Goal: Information Seeking & Learning: Learn about a topic

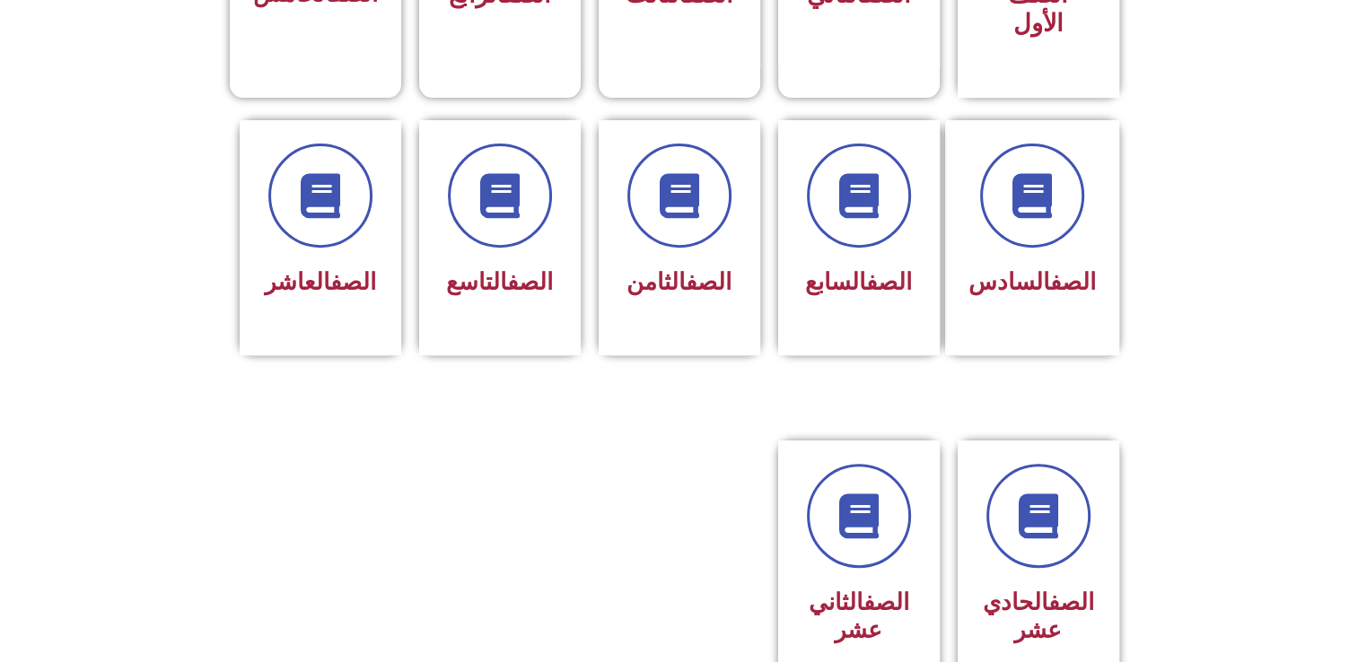
scroll to position [691, 0]
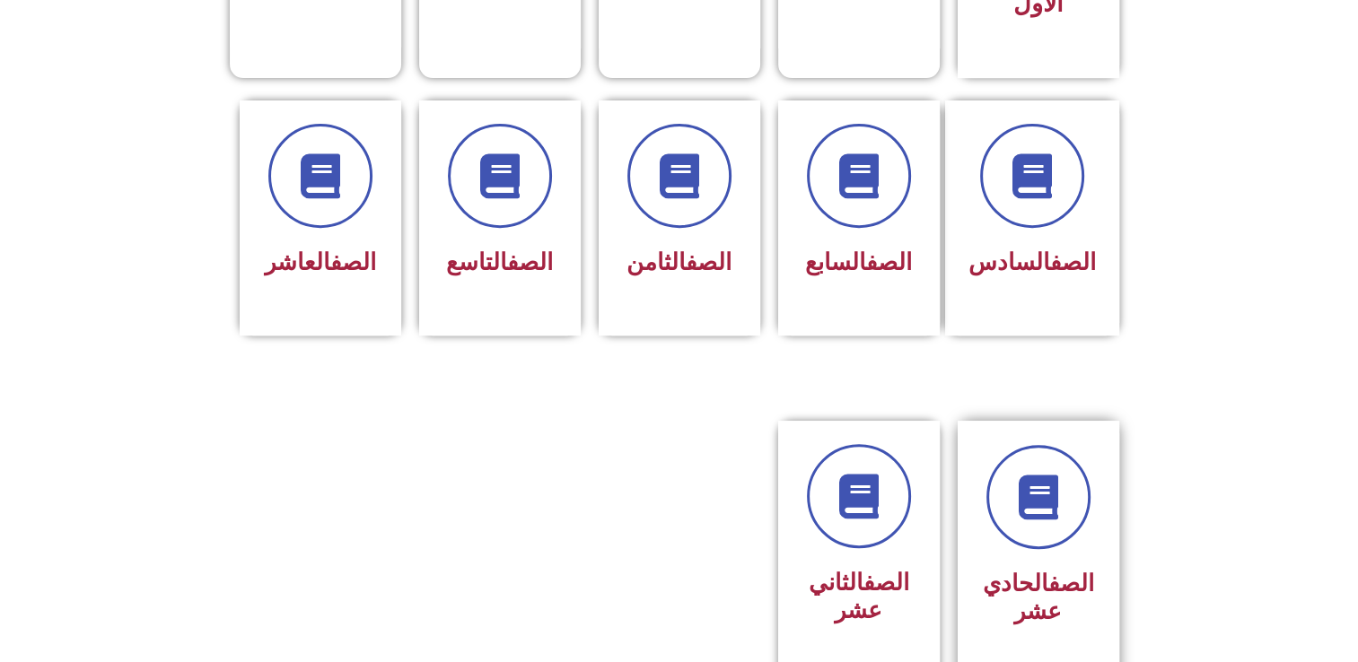
click at [1027, 570] on h3 "الصف الحادي عشر" at bounding box center [1038, 598] width 113 height 56
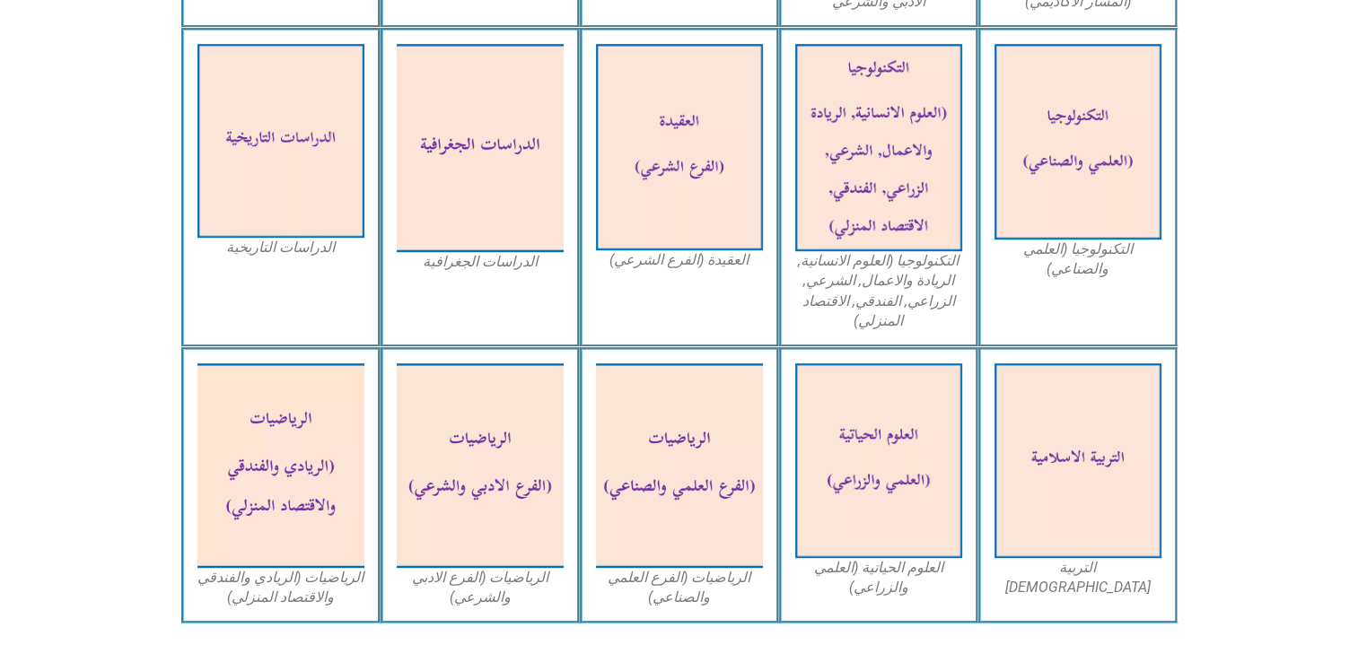
scroll to position [882, 0]
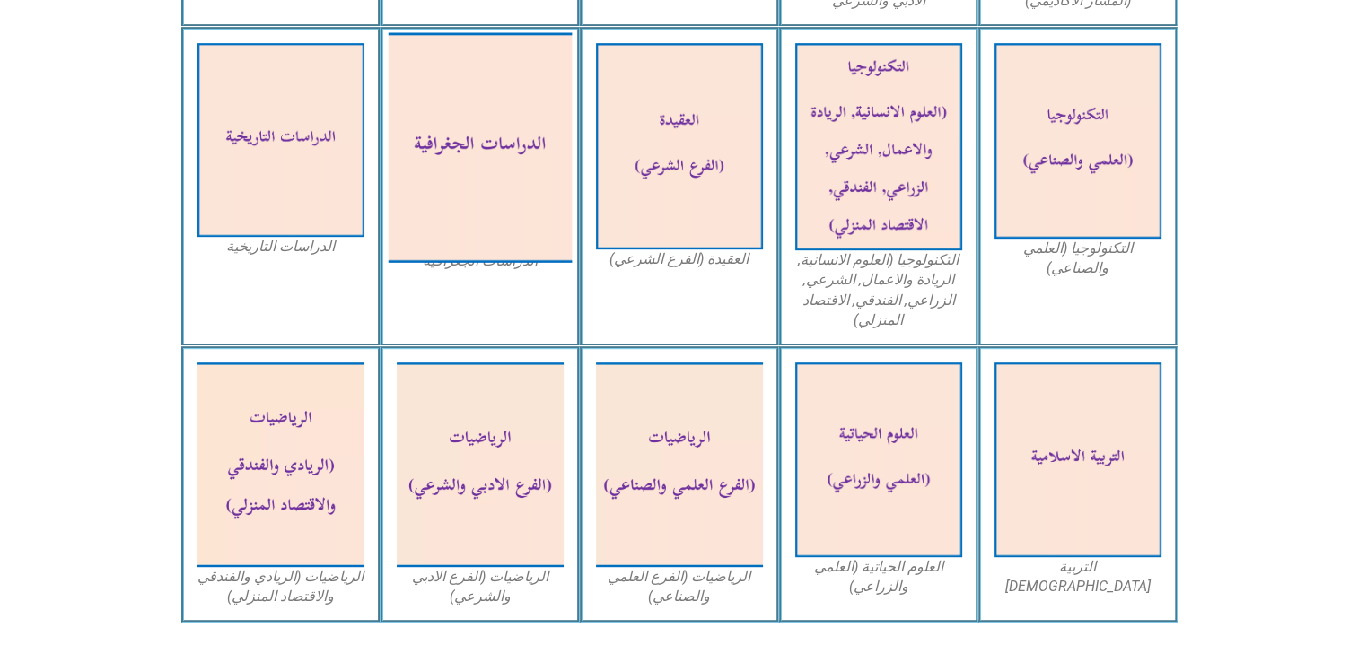
click at [548, 225] on img at bounding box center [480, 147] width 184 height 230
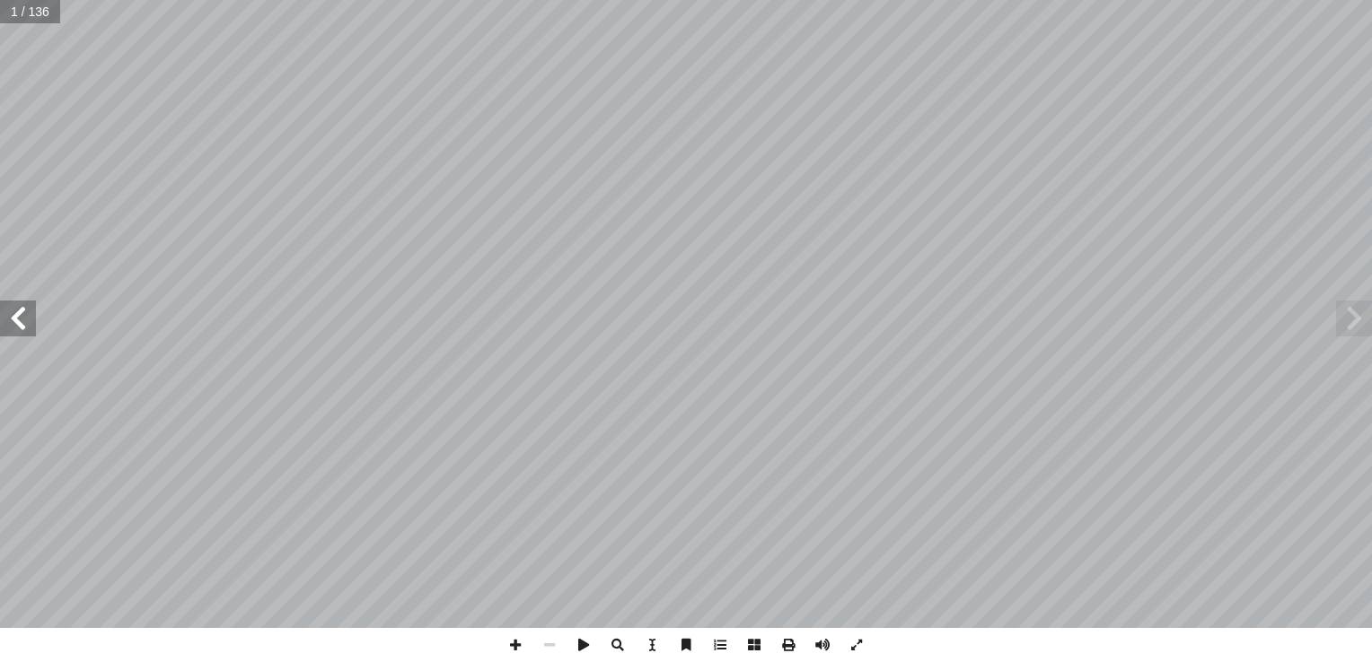
click at [30, 322] on span at bounding box center [18, 319] width 36 height 36
click at [1342, 321] on span at bounding box center [1354, 319] width 36 height 36
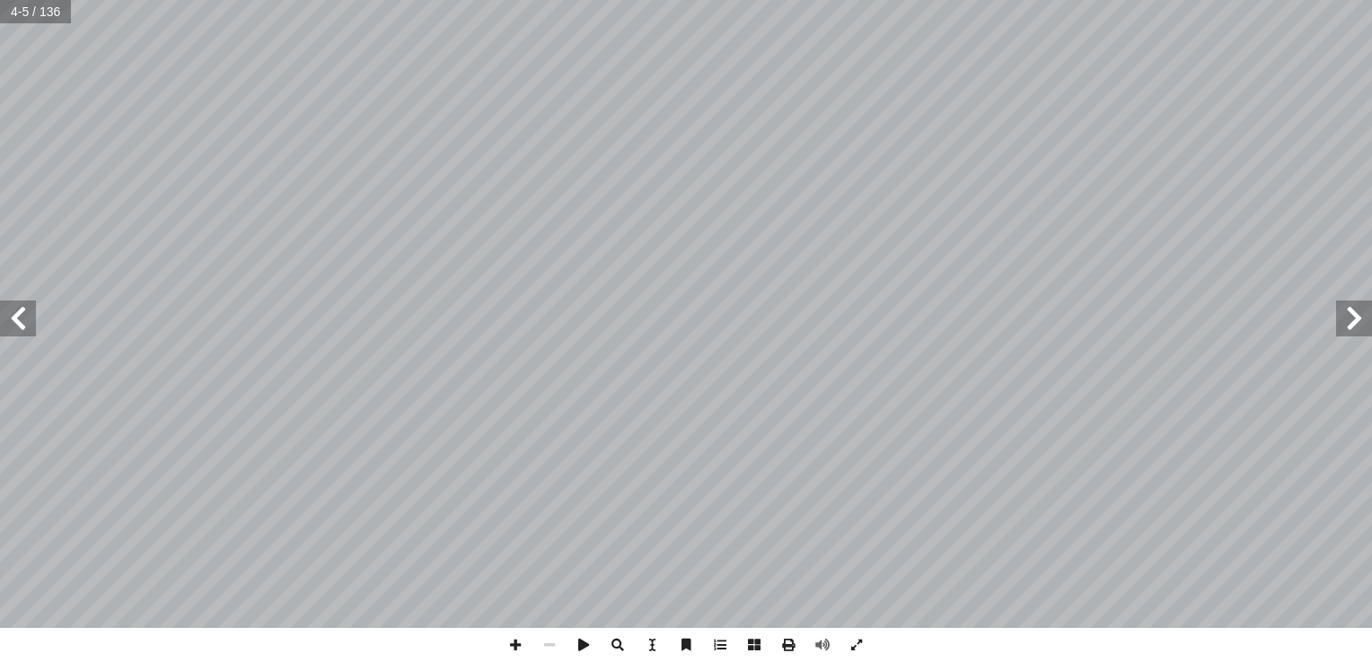
click at [21, 310] on span at bounding box center [18, 319] width 36 height 36
drag, startPoint x: 21, startPoint y: 310, endPoint x: -3, endPoint y: 338, distance: 37.0
click at [0, 163] on html "الصفحة الرئيسية الصف الأول الصف الثاني الصف الثالث الصف الرابع الصف الخامس الصف…" at bounding box center [686, 81] width 1372 height 163
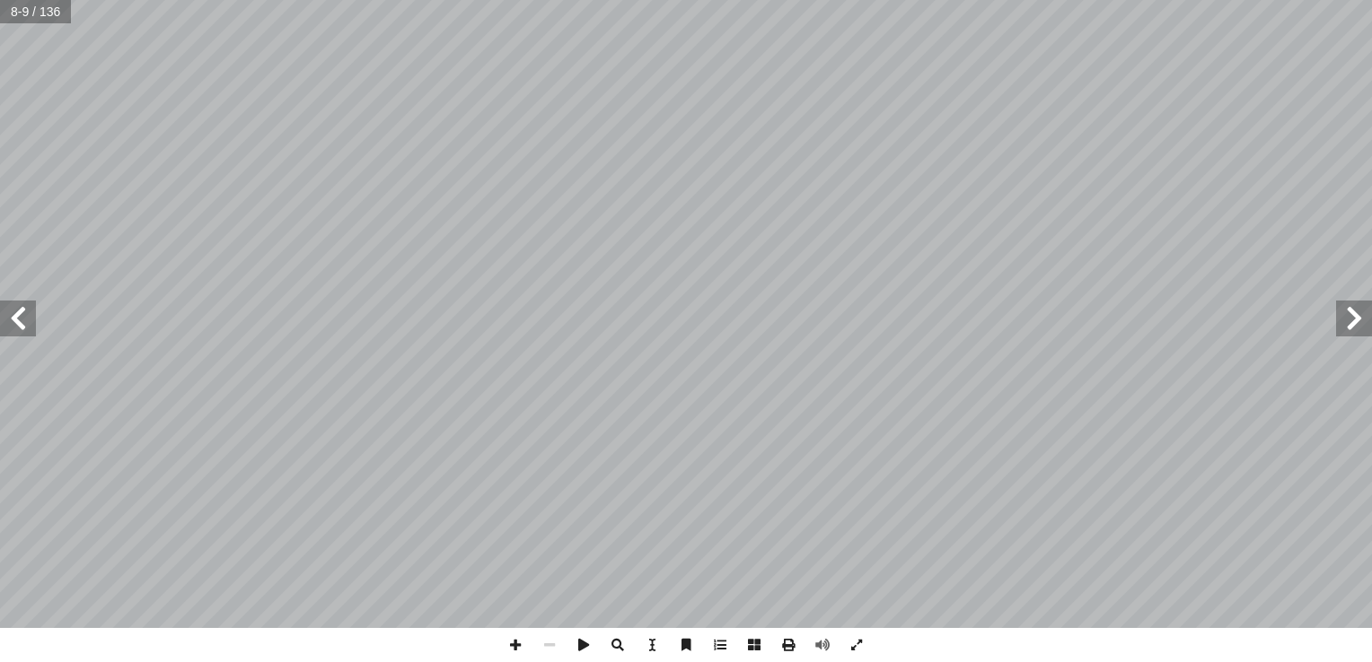
click at [10, 326] on span at bounding box center [18, 319] width 36 height 36
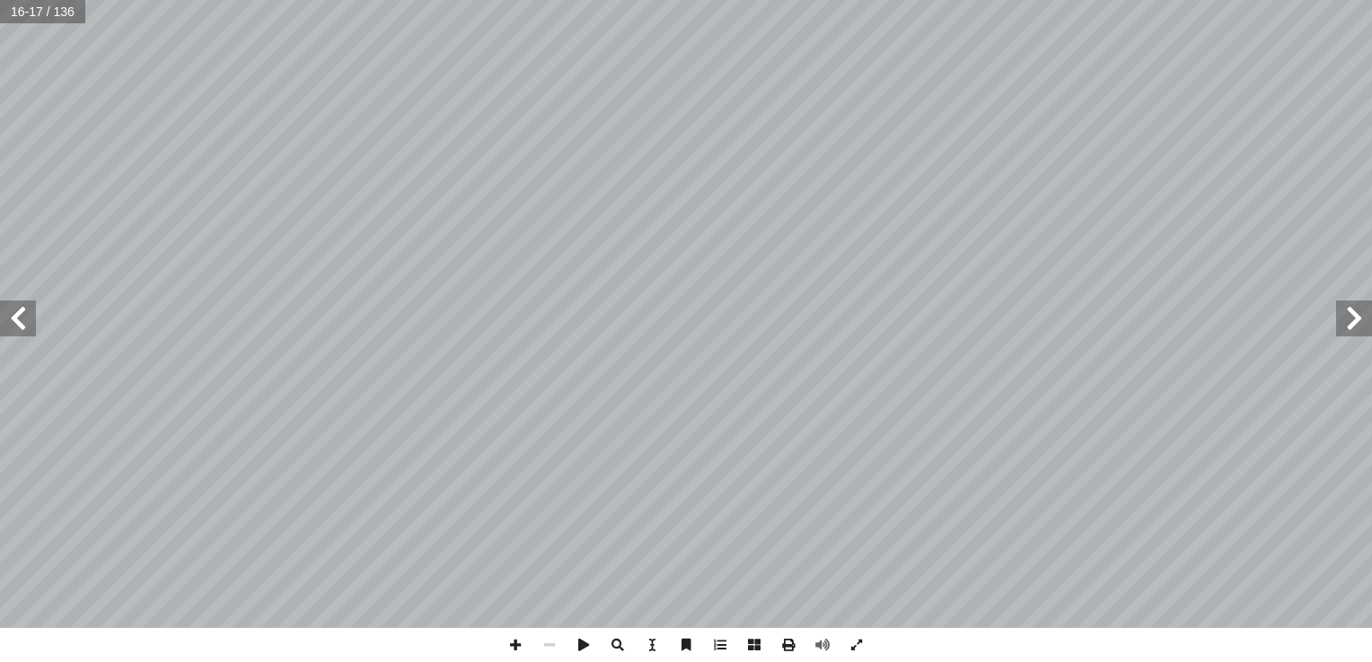
click at [10, 326] on span at bounding box center [18, 319] width 36 height 36
click at [32, 320] on span at bounding box center [18, 319] width 36 height 36
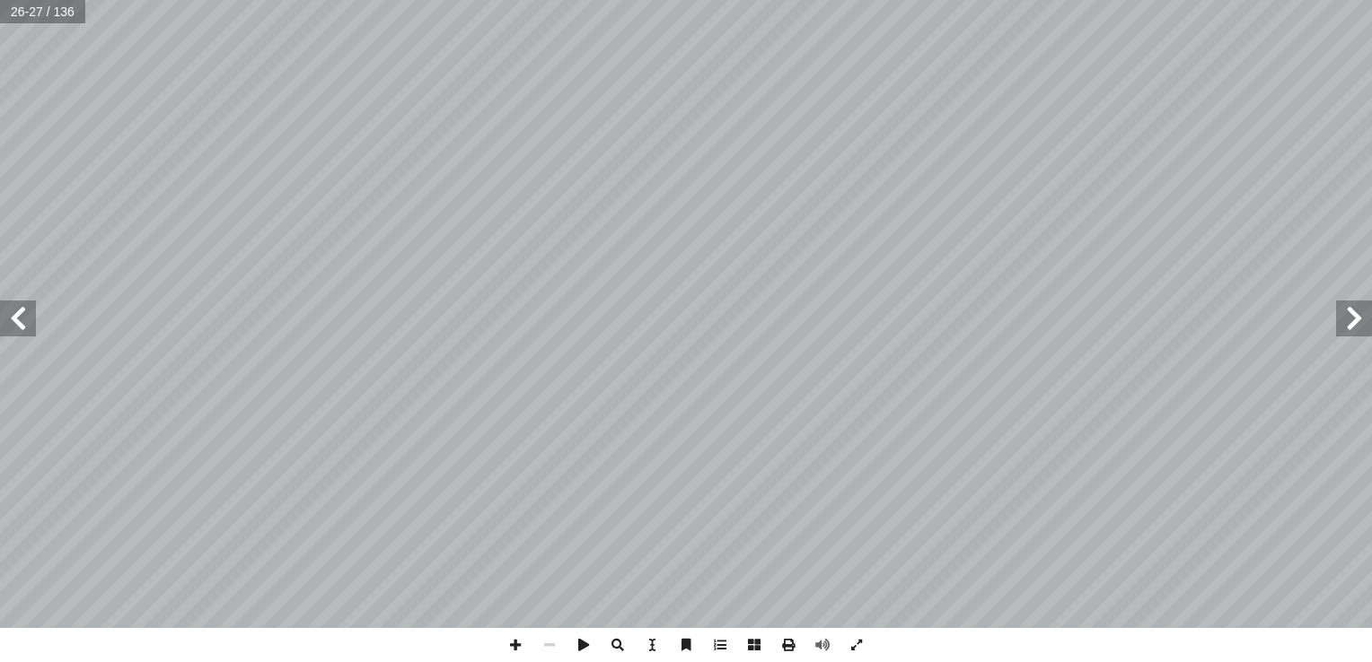
click at [32, 320] on span at bounding box center [18, 319] width 36 height 36
click at [30, 332] on span at bounding box center [18, 319] width 36 height 36
click at [1357, 334] on span at bounding box center [1354, 319] width 36 height 36
click at [521, 641] on span at bounding box center [515, 645] width 34 height 34
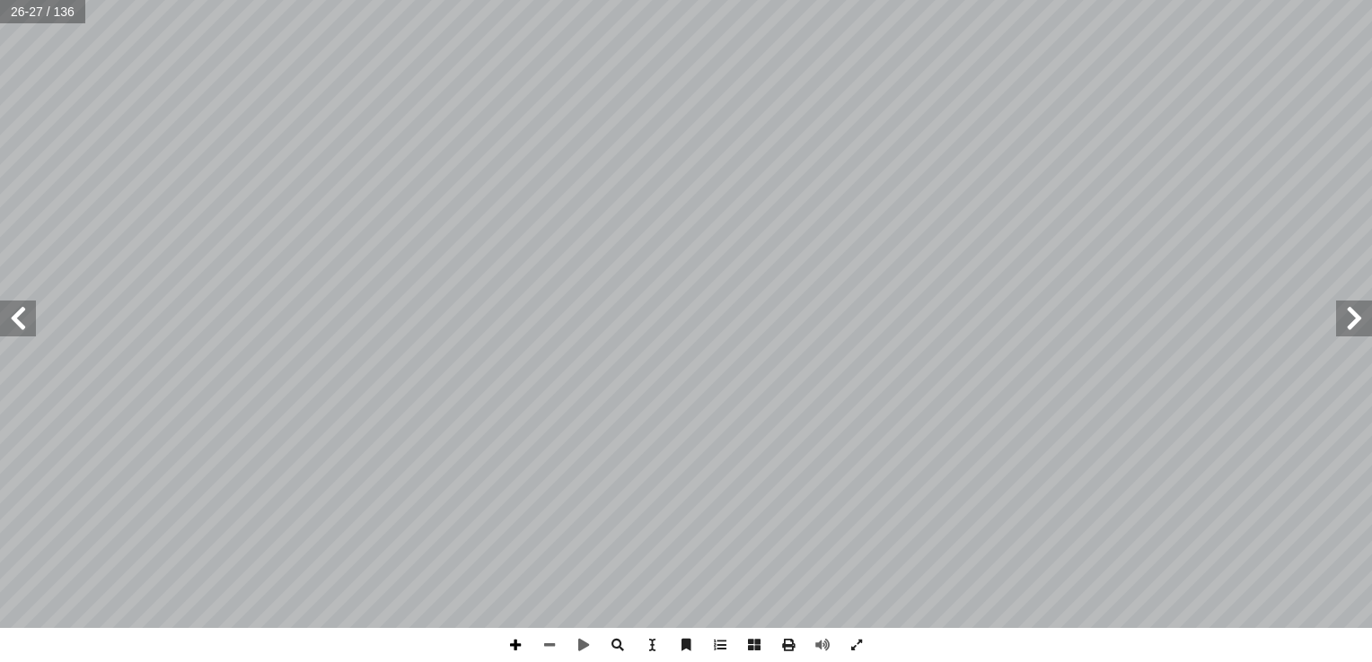
click at [515, 645] on span at bounding box center [515, 645] width 34 height 34
click at [15, 333] on span at bounding box center [18, 319] width 36 height 36
click at [1351, 310] on span at bounding box center [1354, 319] width 36 height 36
click at [552, 654] on span at bounding box center [549, 645] width 34 height 34
click at [506, 637] on span at bounding box center [515, 645] width 34 height 34
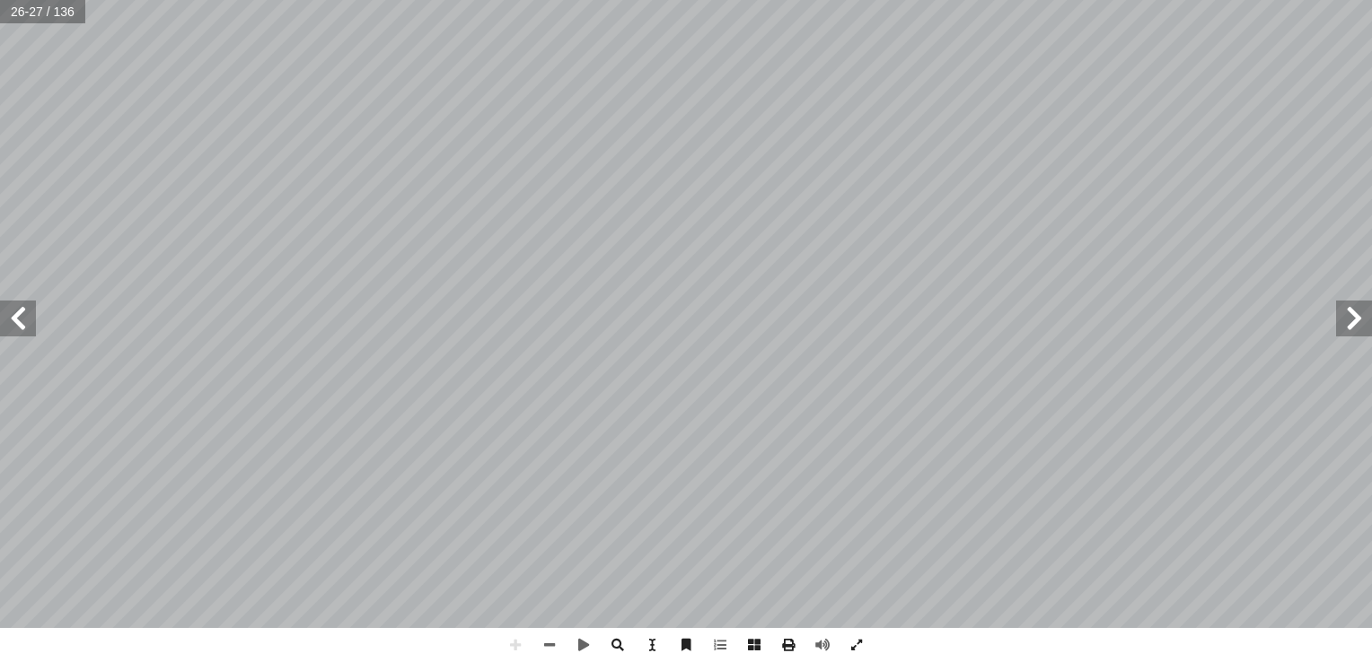
click at [724, 163] on html "الصفحة الرئيسية الصف الأول الصف الثاني الصف الثالث الصف الرابع الصف الخامس الصف…" at bounding box center [686, 81] width 1372 height 163
click at [32, 318] on span at bounding box center [18, 319] width 36 height 36
click at [20, 314] on span at bounding box center [18, 319] width 36 height 36
